Goal: Navigation & Orientation: Find specific page/section

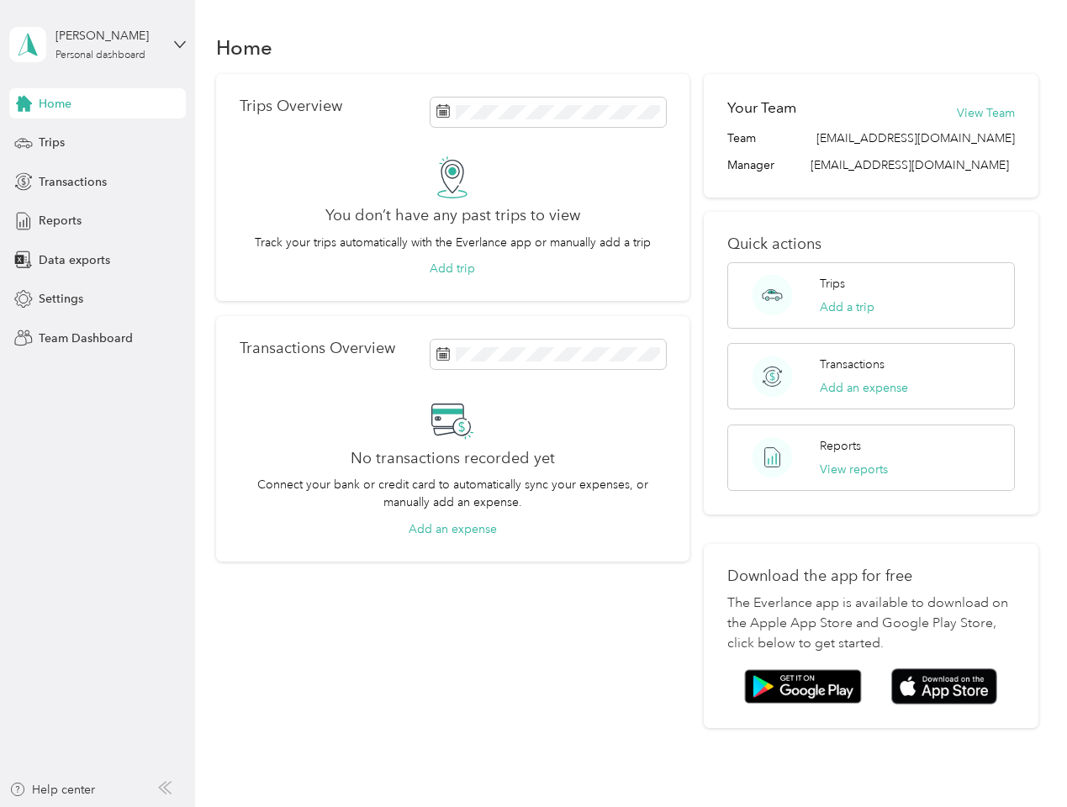
click at [533, 404] on div "No transactions recorded yet Connect your bank or credit card to automatically …" at bounding box center [453, 469] width 426 height 140
click at [98, 45] on div "[PERSON_NAME]" at bounding box center [107, 36] width 105 height 18
click at [98, 103] on div "You’re signed in as [EMAIL_ADDRESS][DOMAIN_NAME] Team dashboard Personal dashbo…" at bounding box center [186, 147] width 354 height 172
click at [24, 103] on div "You’re signed in as [EMAIL_ADDRESS][DOMAIN_NAME] Team dashboard Personal dashbo…" at bounding box center [186, 147] width 354 height 172
